Goal: Task Accomplishment & Management: Complete application form

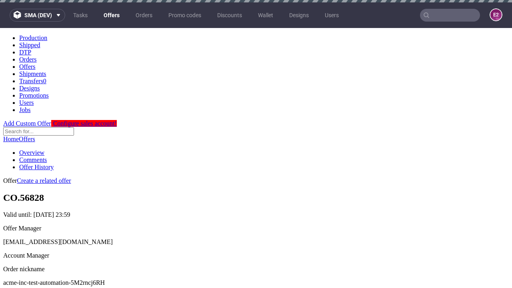
scroll to position [273, 0]
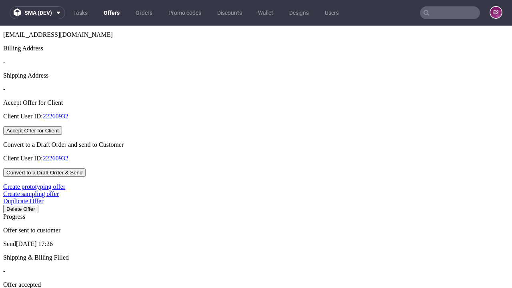
click at [62, 135] on button "Accept Offer for Client" at bounding box center [32, 130] width 59 height 8
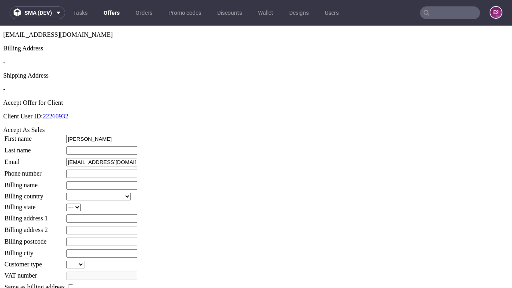
type input "[PERSON_NAME]"
type input "1509813888"
type input "Sidney60"
select select "13"
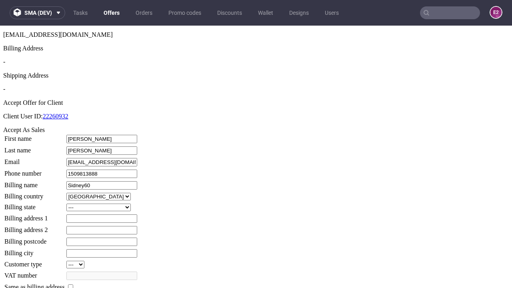
select select "132"
type input "Sidney60"
type input "2 [PERSON_NAME]"
type input "FD0 2FU"
type input "[PERSON_NAME]"
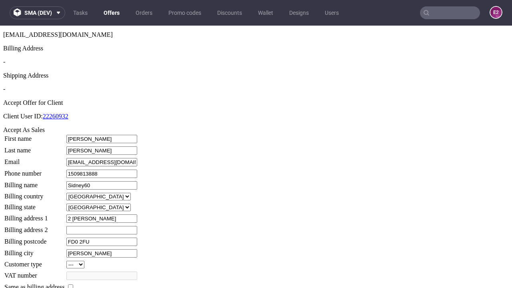
click at [73, 284] on input "checkbox" at bounding box center [70, 286] width 5 height 5
checkbox input "true"
type input "Sidney60"
select select "13"
type input "2 [PERSON_NAME]"
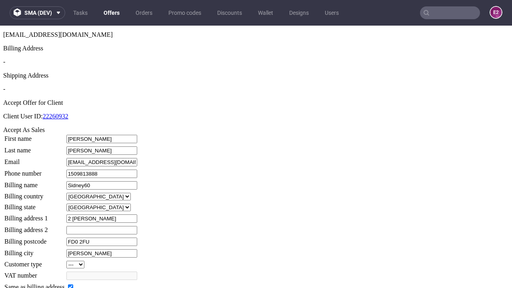
type input "FD0 2FU"
type input "[PERSON_NAME]"
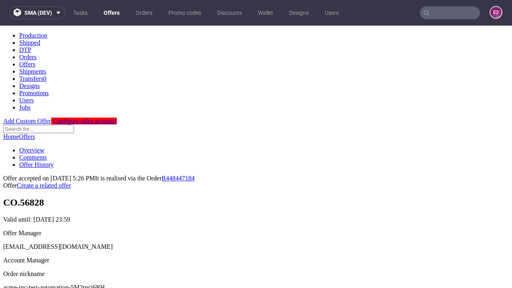
scroll to position [0, 0]
